Goal: Task Accomplishment & Management: Complete application form

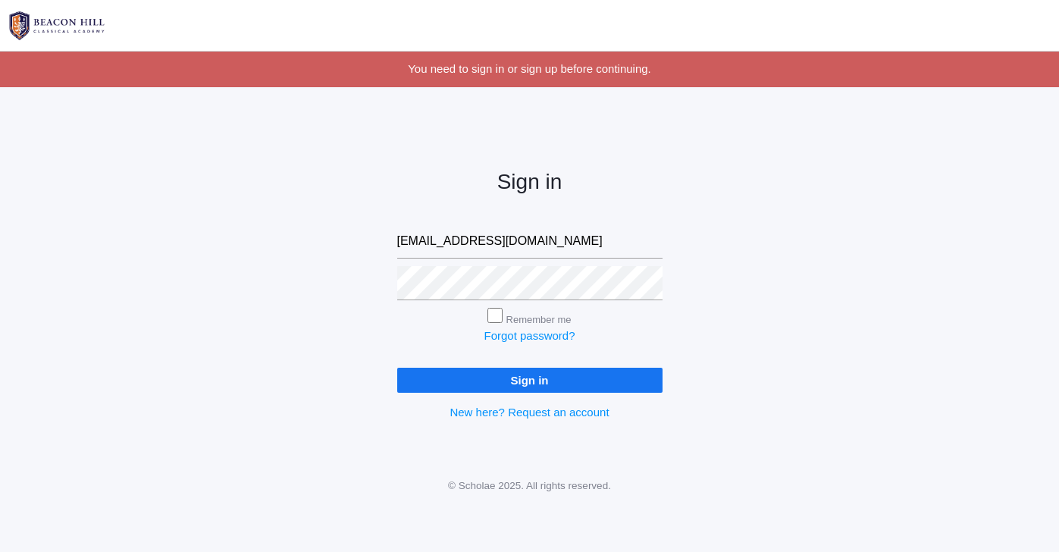
type input "[EMAIL_ADDRESS][DOMAIN_NAME]"
click at [529, 377] on input "Sign in" at bounding box center [529, 380] width 265 height 25
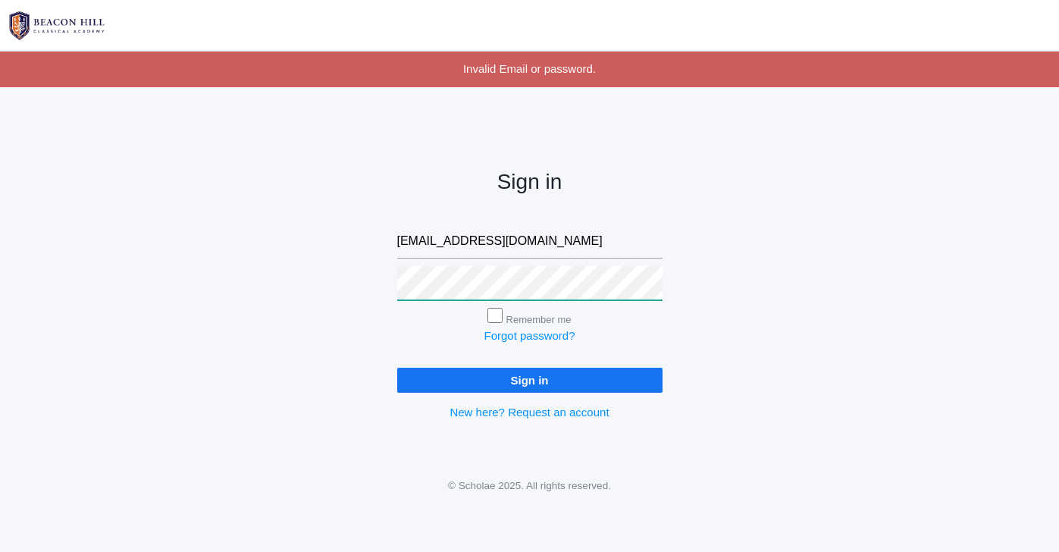
click at [529, 377] on input "Sign in" at bounding box center [529, 380] width 265 height 25
click at [506, 336] on link "Forgot password?" at bounding box center [529, 335] width 91 height 13
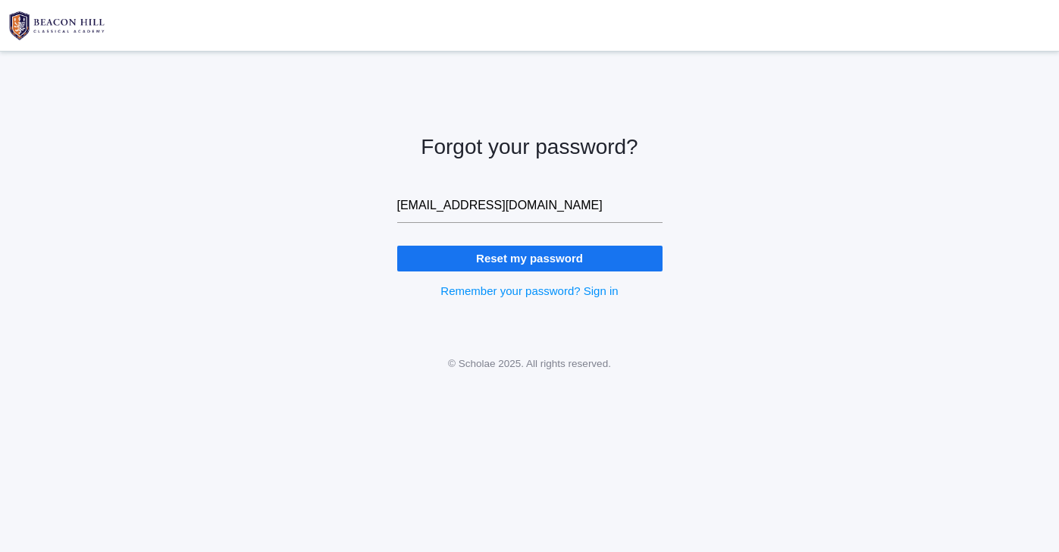
type input "carleblasman@gmail.com"
click at [523, 265] on input "Reset my password" at bounding box center [529, 258] width 265 height 25
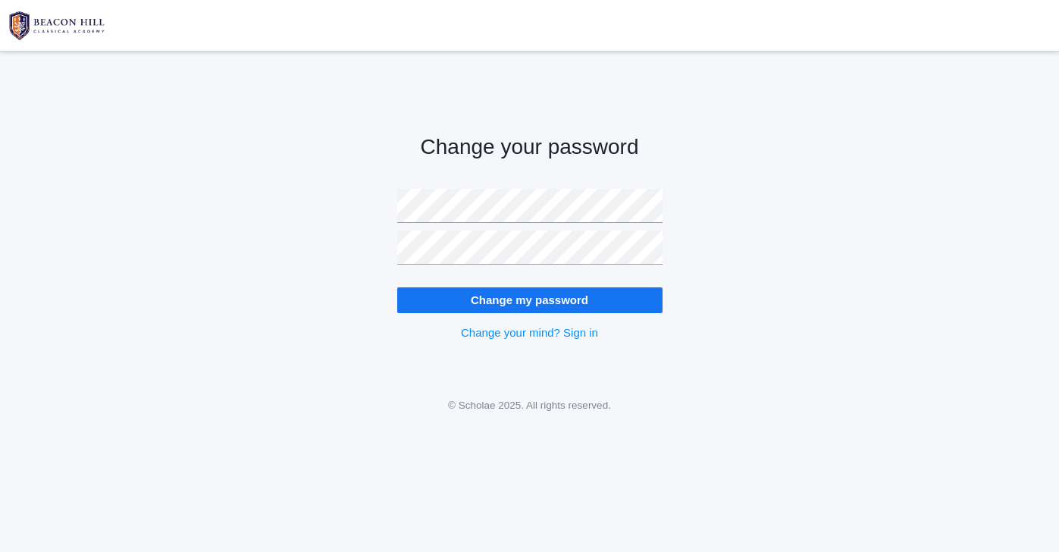
click at [538, 299] on input "Change my password" at bounding box center [529, 299] width 265 height 25
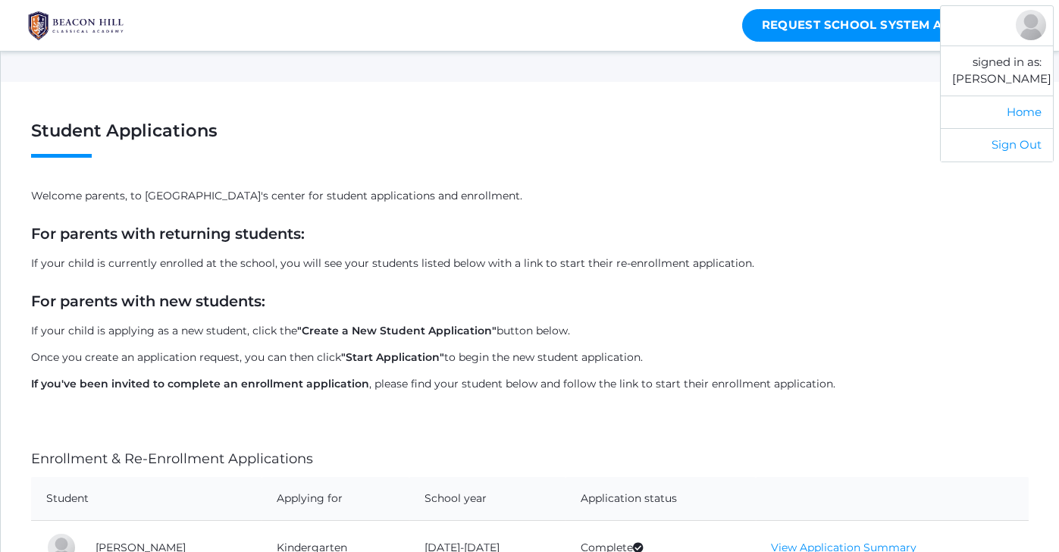
click at [1034, 26] on div at bounding box center [1031, 25] width 30 height 30
click at [1022, 112] on link "Home" at bounding box center [997, 111] width 112 height 33
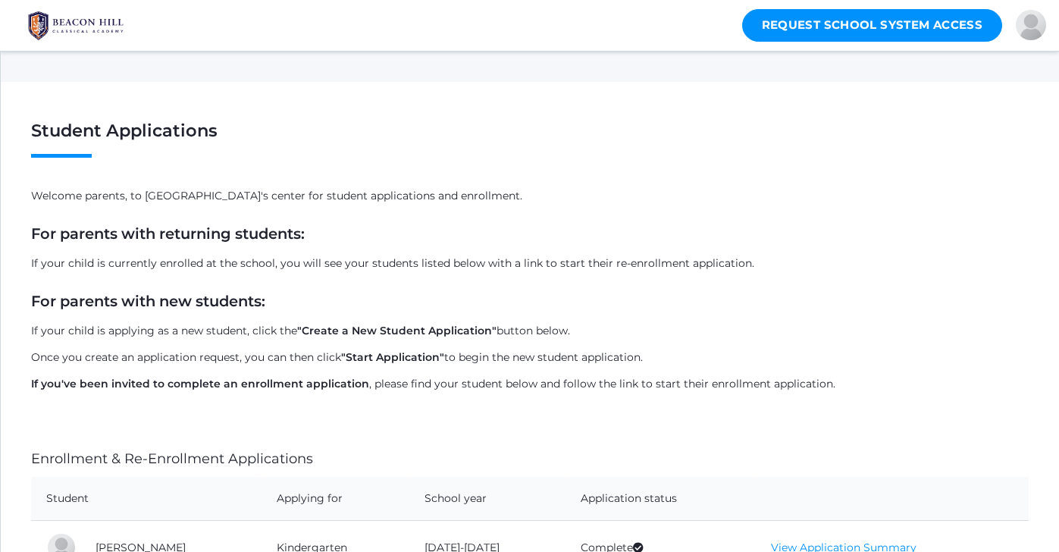
click at [919, 25] on link "Request School System Access" at bounding box center [872, 25] width 261 height 33
